Goal: Register for event/course

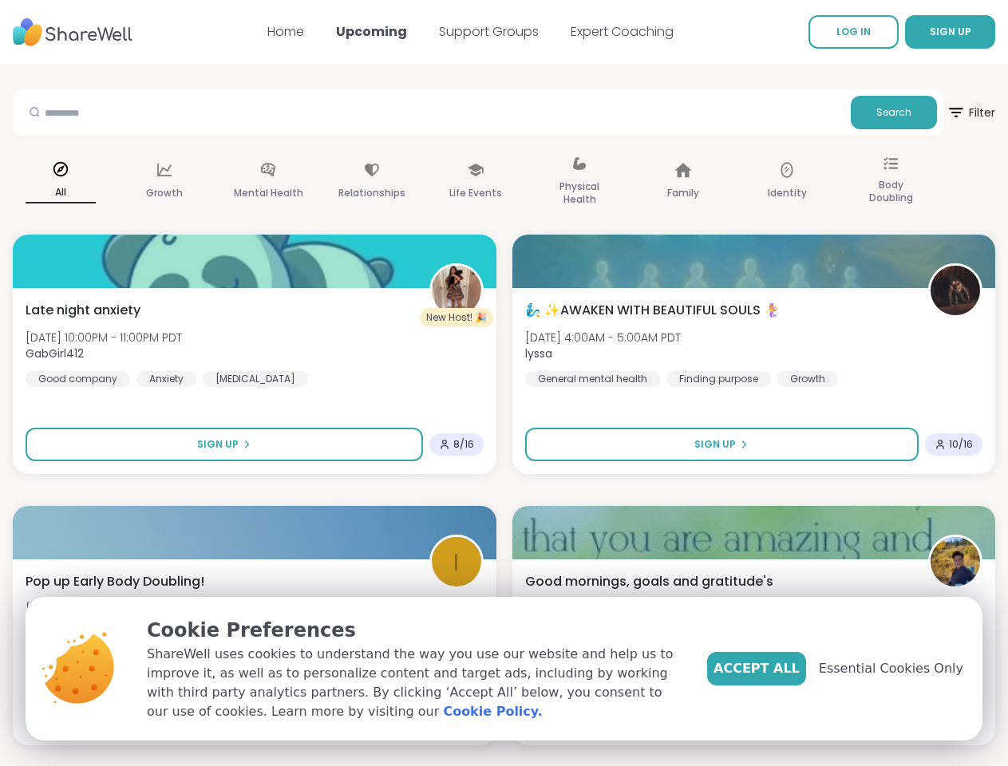
click at [930, 32] on span "SIGN UP" at bounding box center [951, 32] width 42 height 14
click at [876, 113] on span "Search" at bounding box center [893, 112] width 35 height 14
click at [109, 182] on div "All" at bounding box center [61, 182] width 96 height 80
